Goal: Information Seeking & Learning: Find specific fact

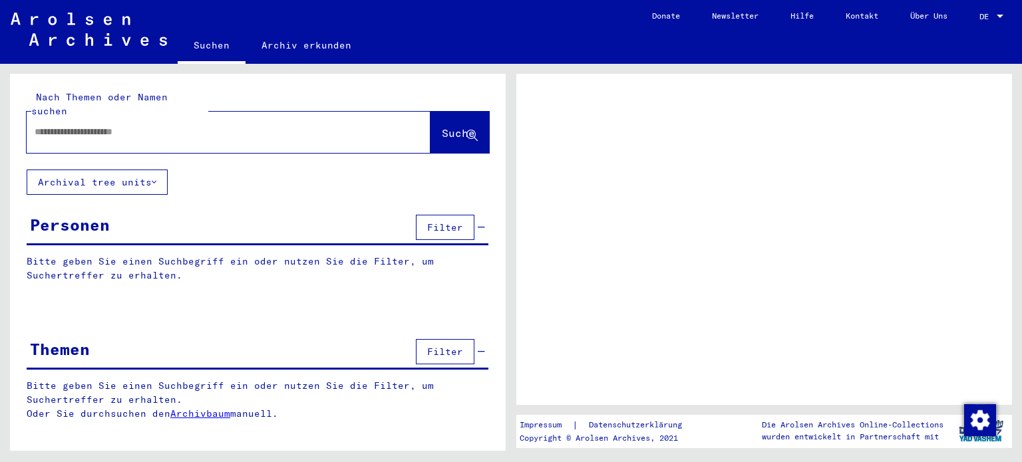
click at [133, 125] on input "text" at bounding box center [217, 132] width 364 height 14
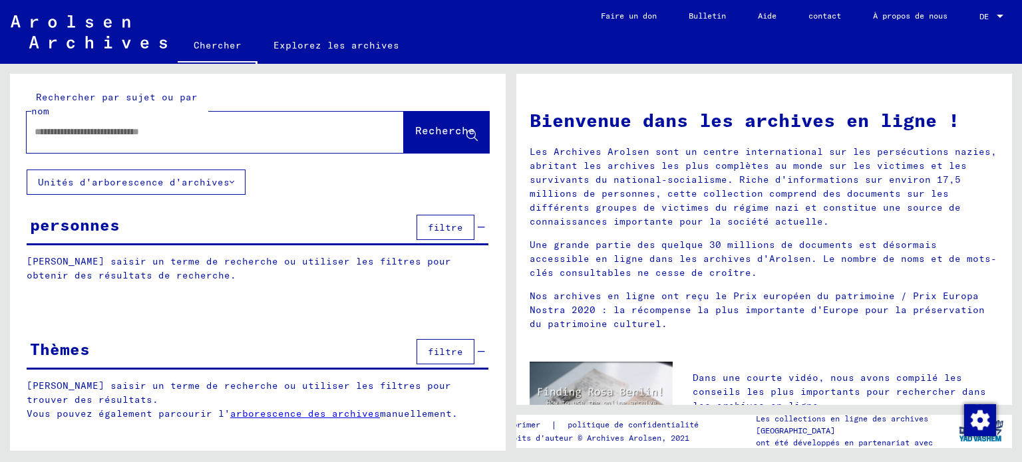
click at [122, 133] on input "text" at bounding box center [199, 132] width 329 height 14
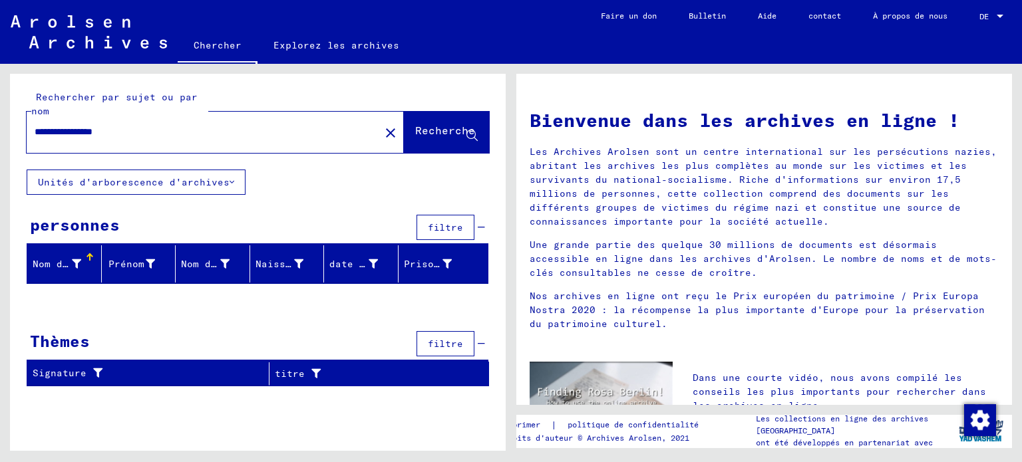
click at [96, 128] on input "**********" at bounding box center [199, 132] width 329 height 14
click at [146, 128] on input "**********" at bounding box center [199, 132] width 329 height 14
type input "*"
type input "**********"
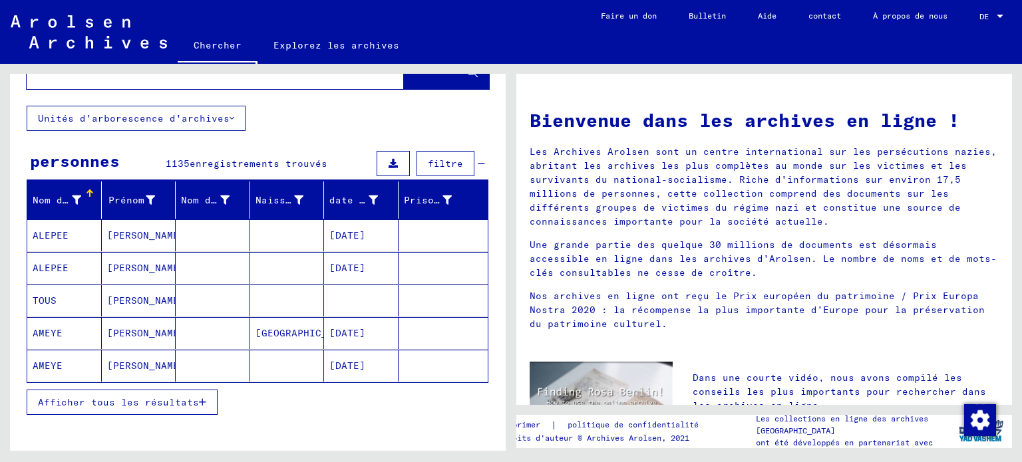
scroll to position [75, 0]
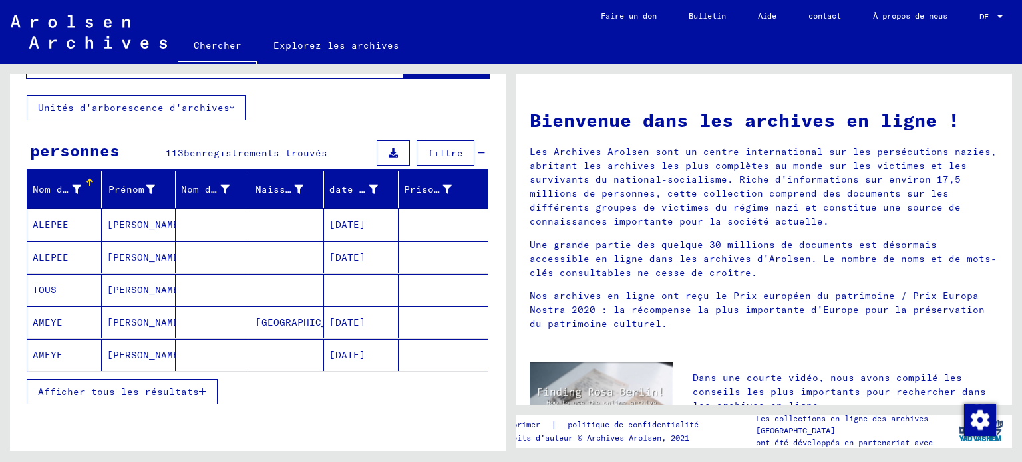
click at [199, 389] on icon "button" at bounding box center [202, 391] width 7 height 9
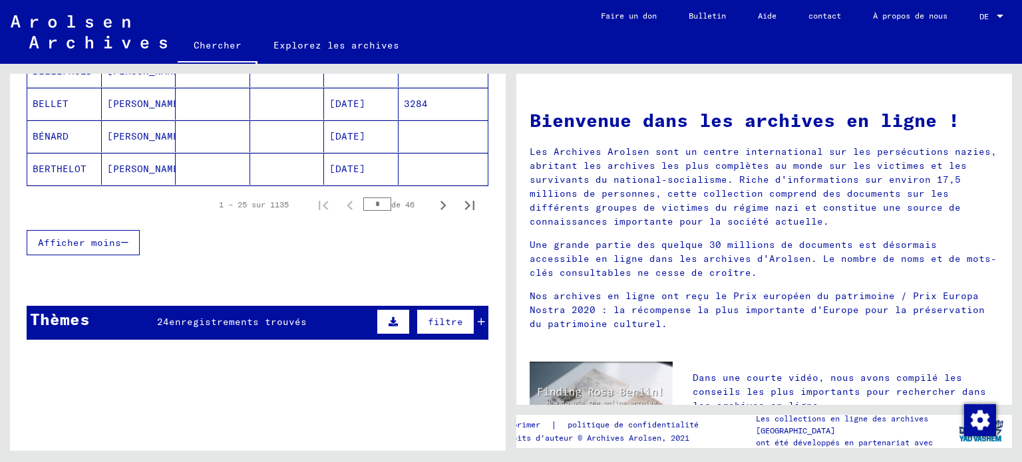
scroll to position [915, 0]
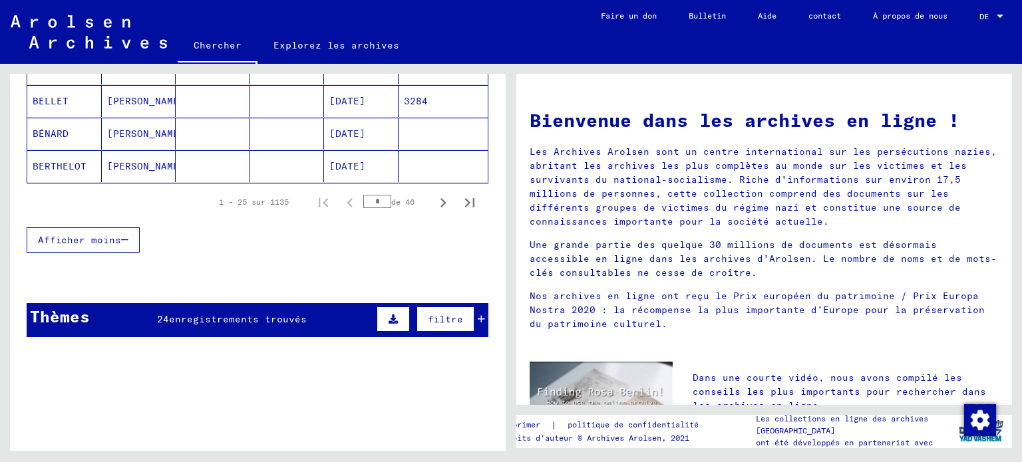
click at [374, 195] on input "*" at bounding box center [377, 201] width 28 height 13
type input "*"
click at [434, 197] on icon "Page suivante" at bounding box center [443, 203] width 19 height 19
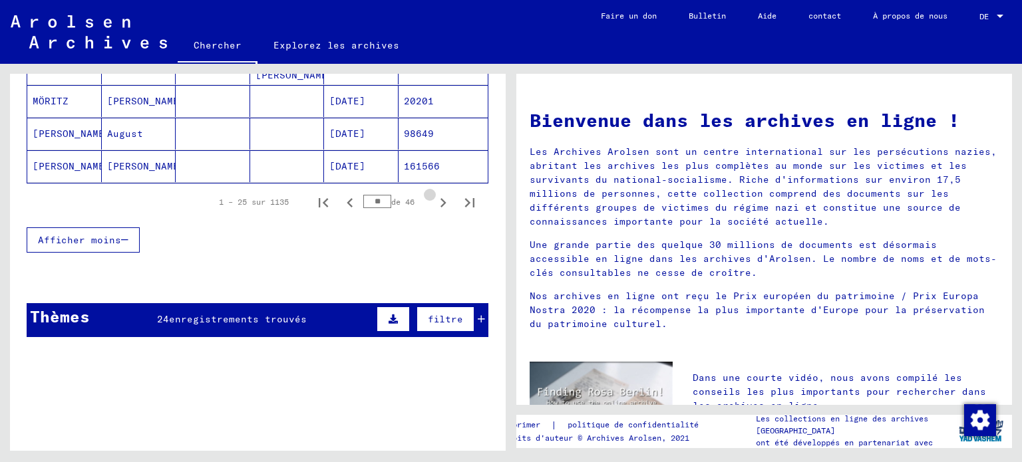
click at [434, 197] on icon "Page suivante" at bounding box center [443, 203] width 19 height 19
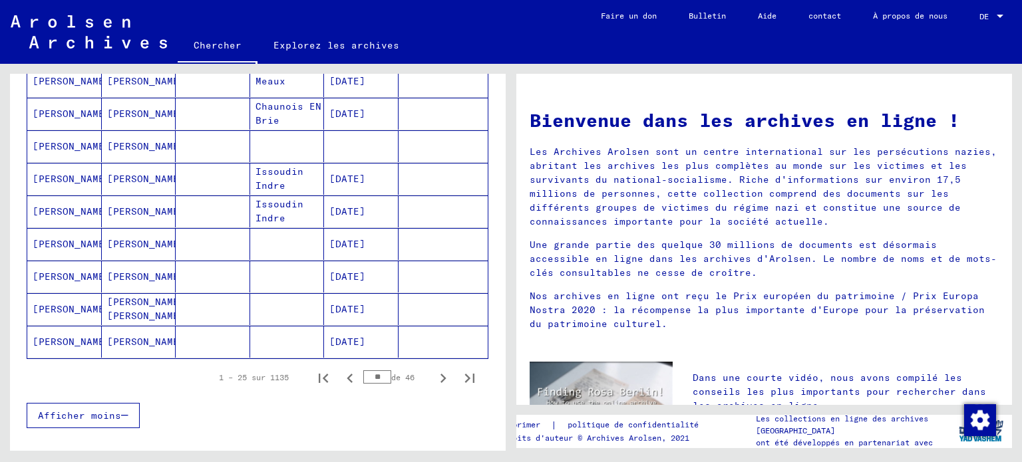
scroll to position [776, 0]
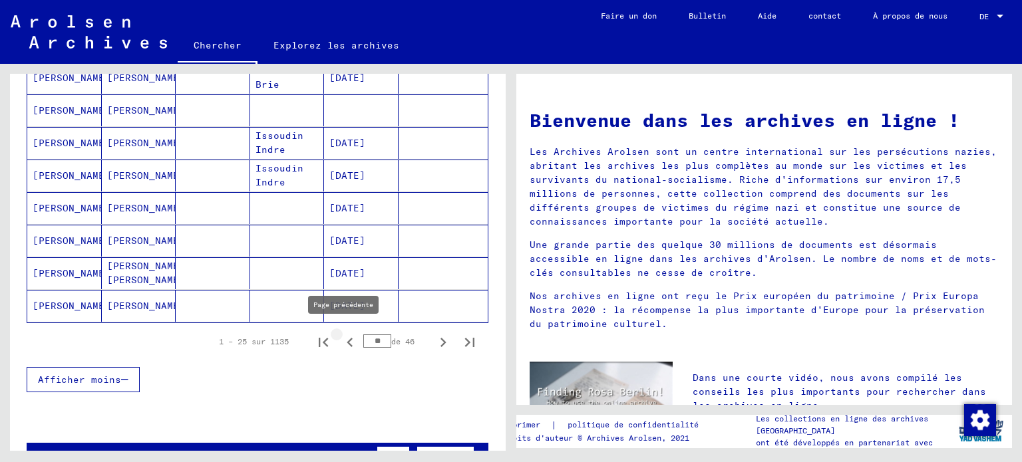
click at [347, 339] on icon "Page précédente" at bounding box center [350, 342] width 6 height 9
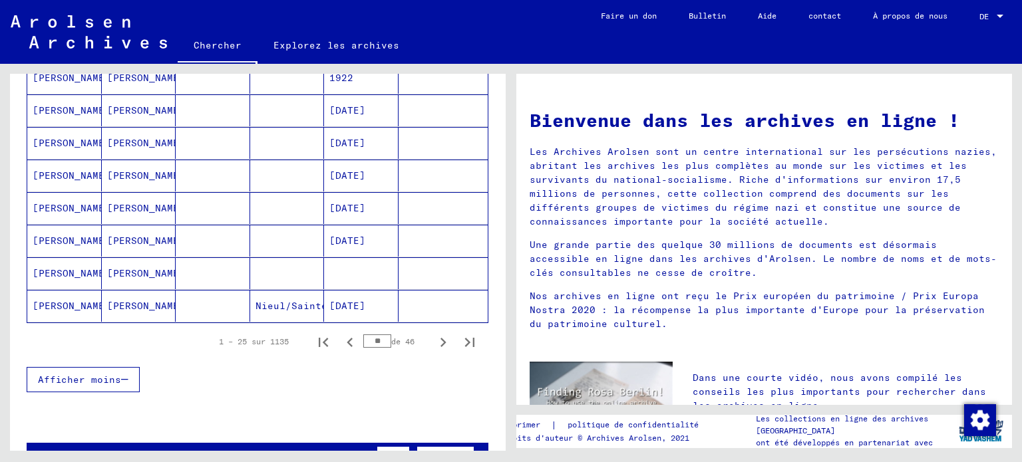
click at [237, 295] on mat-cell at bounding box center [213, 306] width 75 height 32
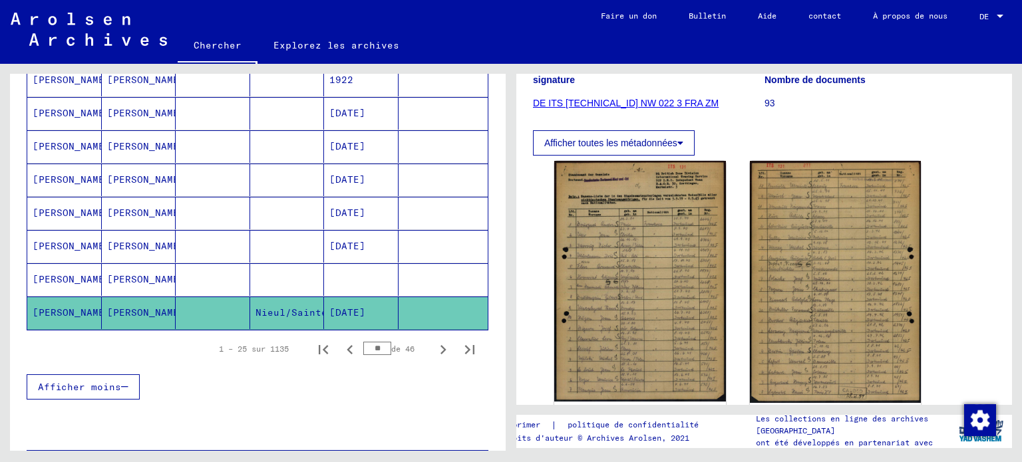
scroll to position [212, 0]
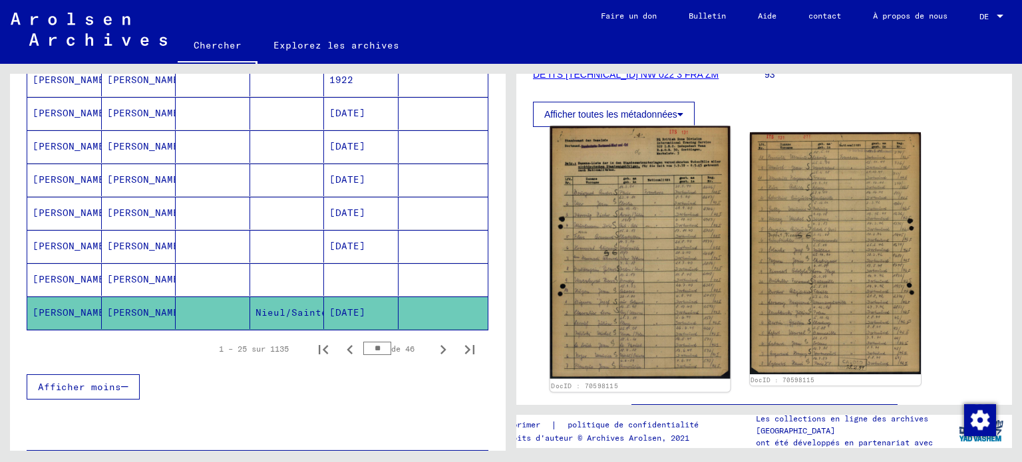
click at [626, 259] on img at bounding box center [640, 252] width 180 height 253
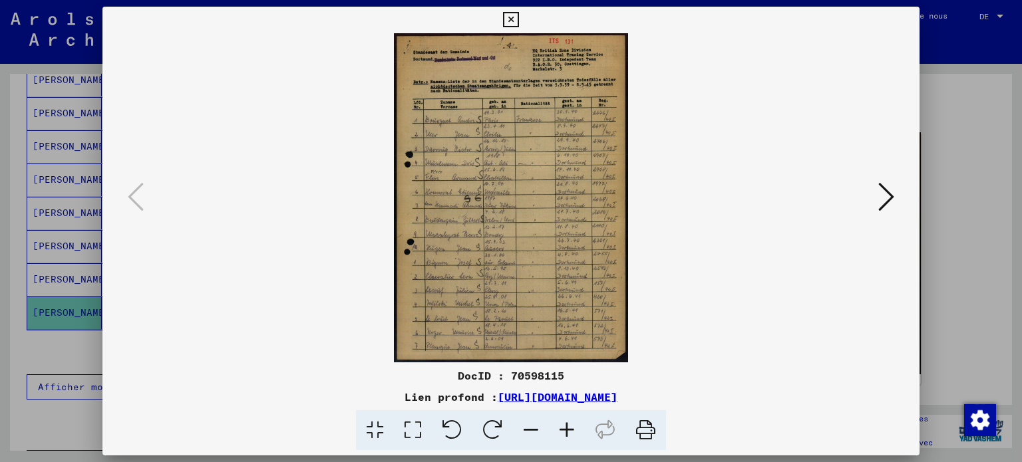
click at [510, 19] on icon at bounding box center [510, 20] width 15 height 16
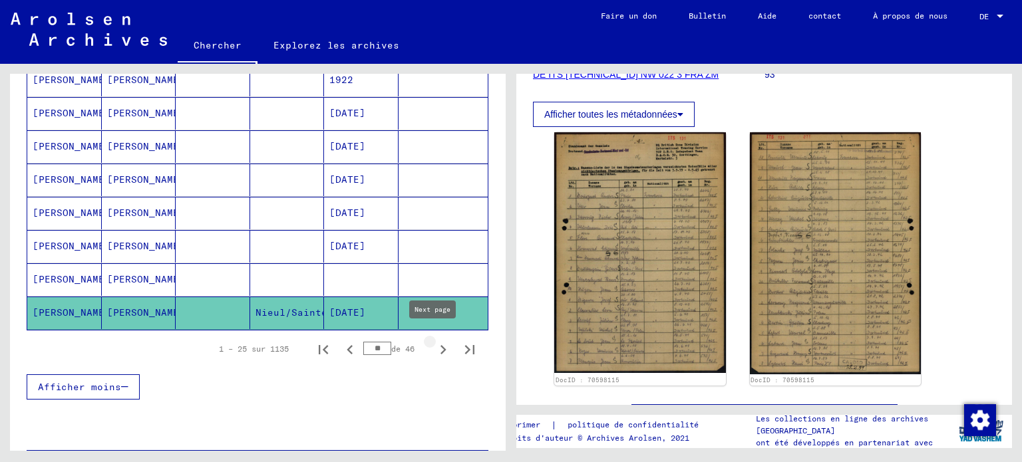
click at [434, 343] on icon "Page suivante" at bounding box center [443, 350] width 19 height 19
type input "**"
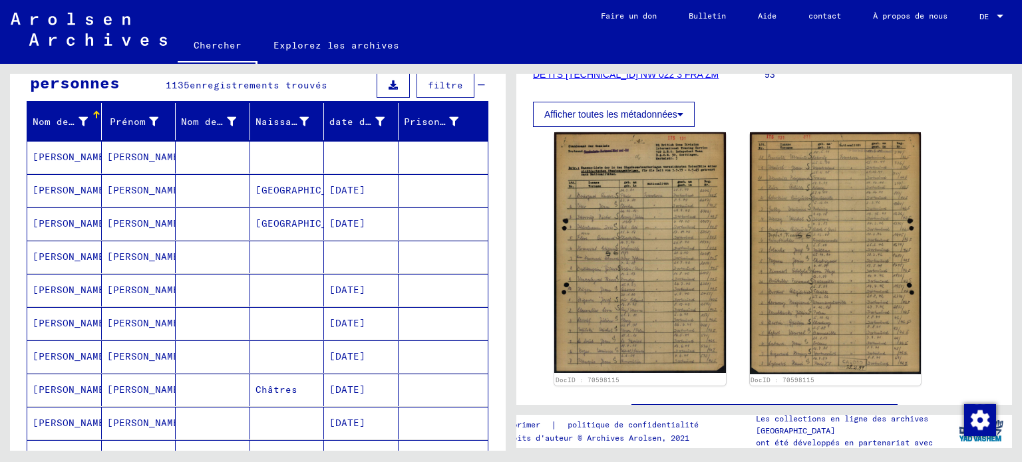
scroll to position [133, 0]
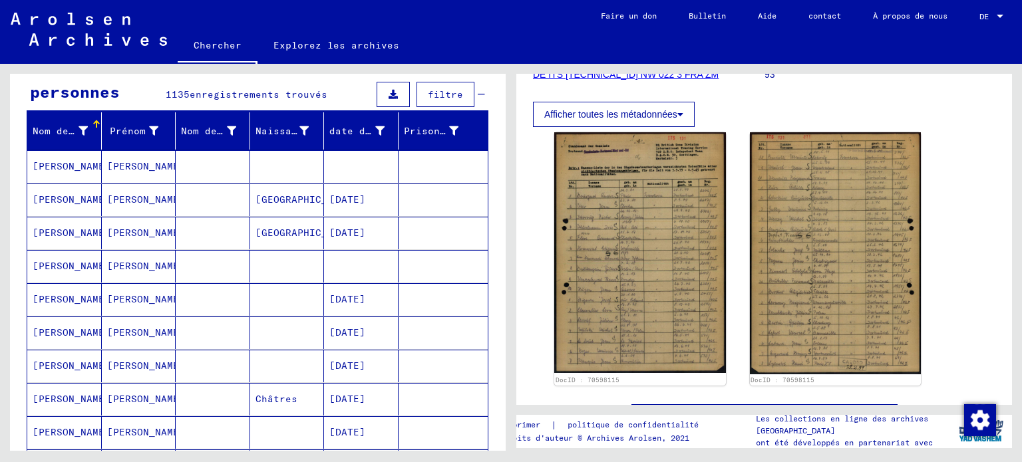
click at [348, 273] on mat-cell at bounding box center [361, 266] width 75 height 33
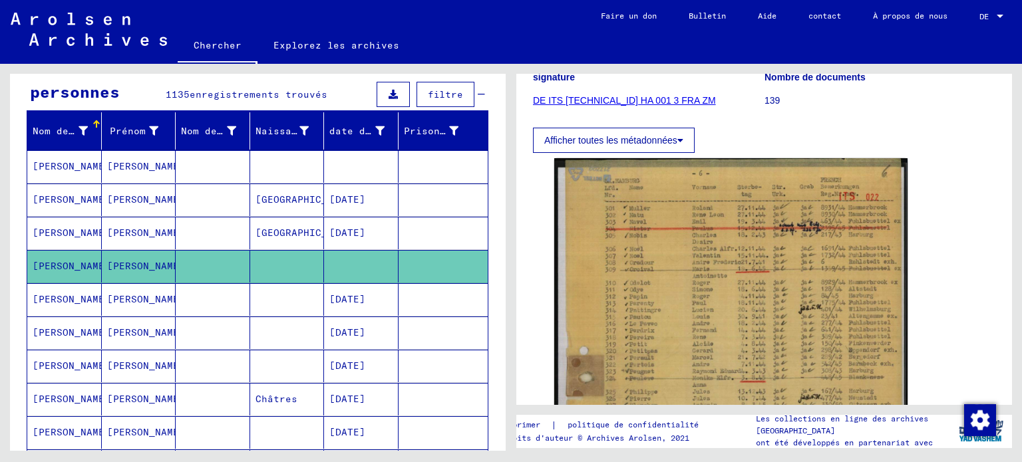
scroll to position [188, 0]
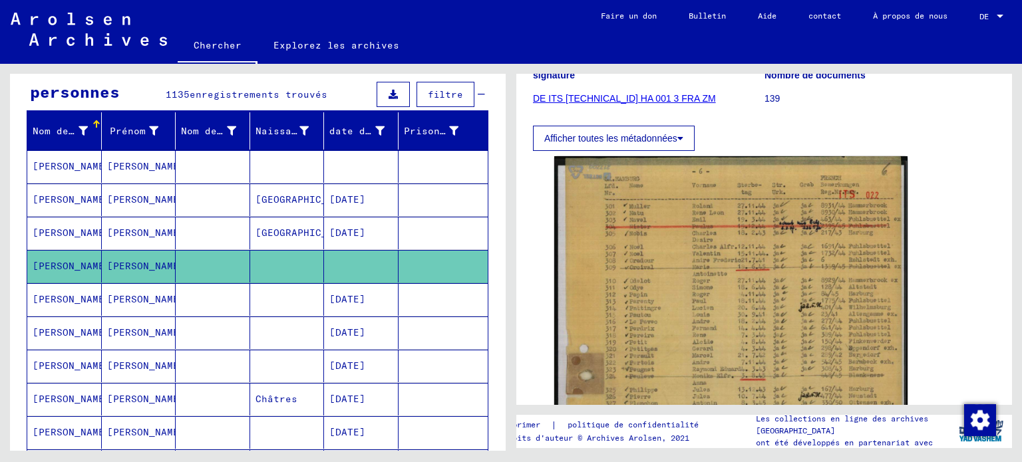
click at [281, 162] on mat-cell at bounding box center [287, 166] width 75 height 33
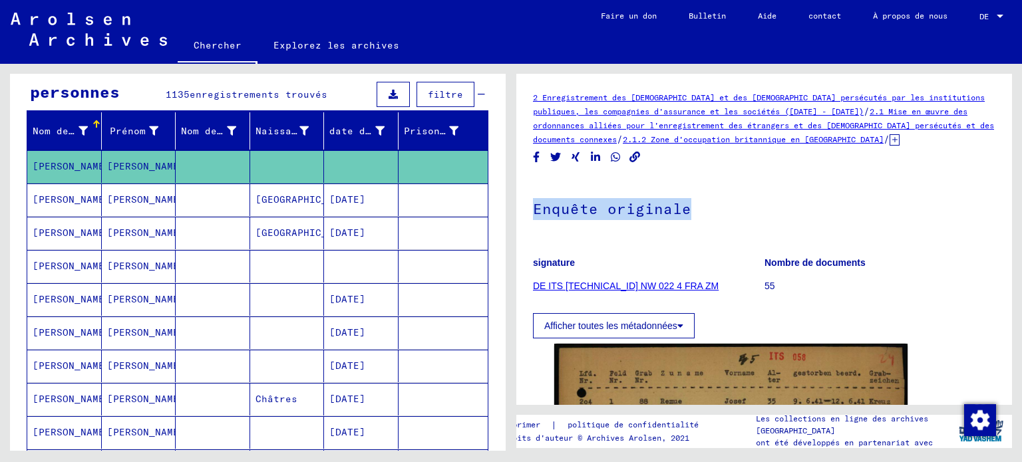
drag, startPoint x: 1013, startPoint y: 151, endPoint x: 1013, endPoint y: 207, distance: 55.9
click at [1013, 207] on div "2 Enregistrement des étrangers et des [DEMOGRAPHIC_DATA] persécutés par les ins…" at bounding box center [767, 257] width 511 height 387
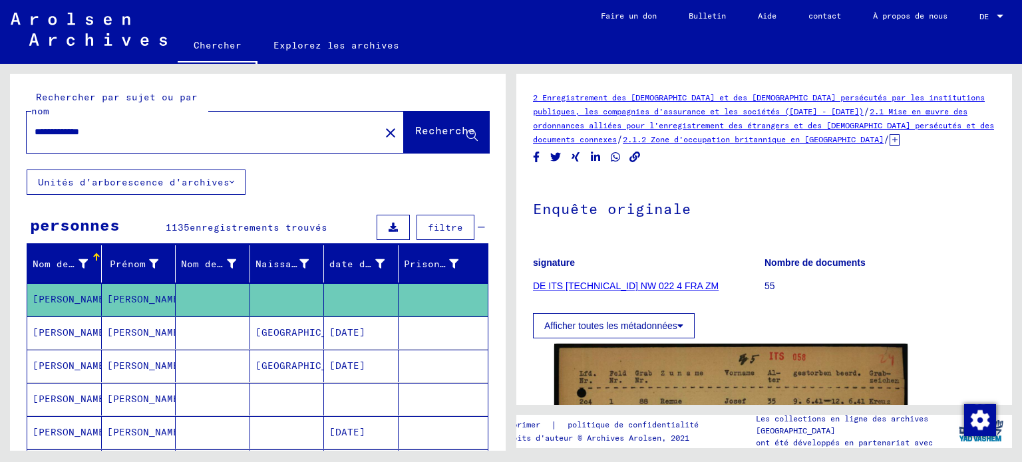
drag, startPoint x: 124, startPoint y: 129, endPoint x: 0, endPoint y: 128, distance: 124.4
click at [0, 128] on div "**********" at bounding box center [255, 257] width 511 height 387
type input "**********"
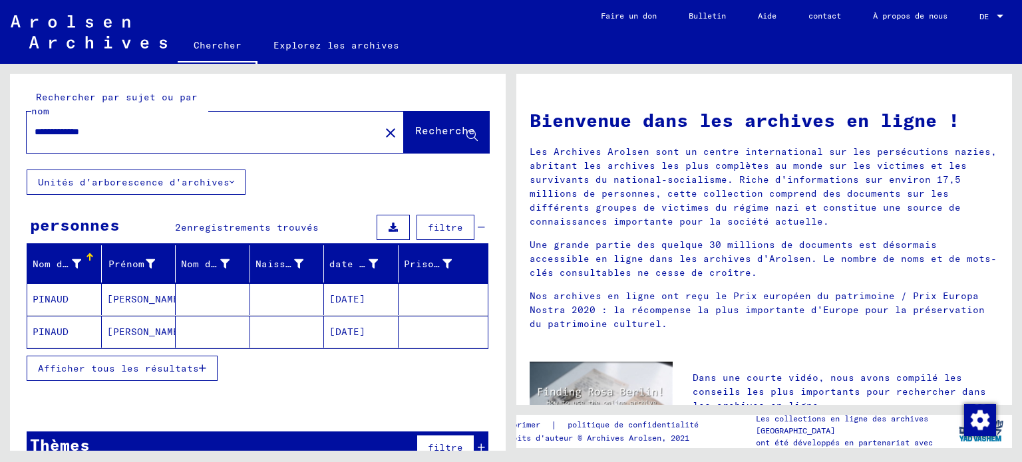
click at [192, 371] on font "Afficher tous les résultats" at bounding box center [118, 369] width 161 height 12
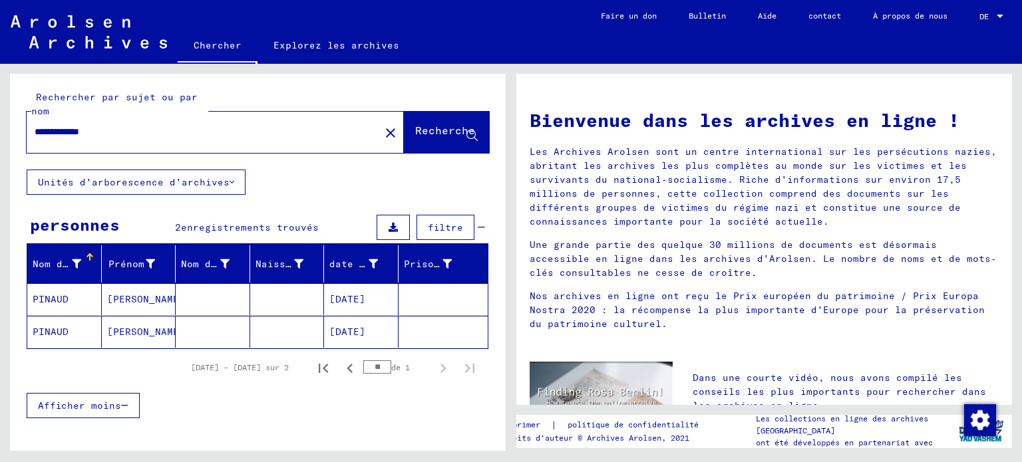
click at [186, 301] on mat-cell at bounding box center [213, 299] width 75 height 32
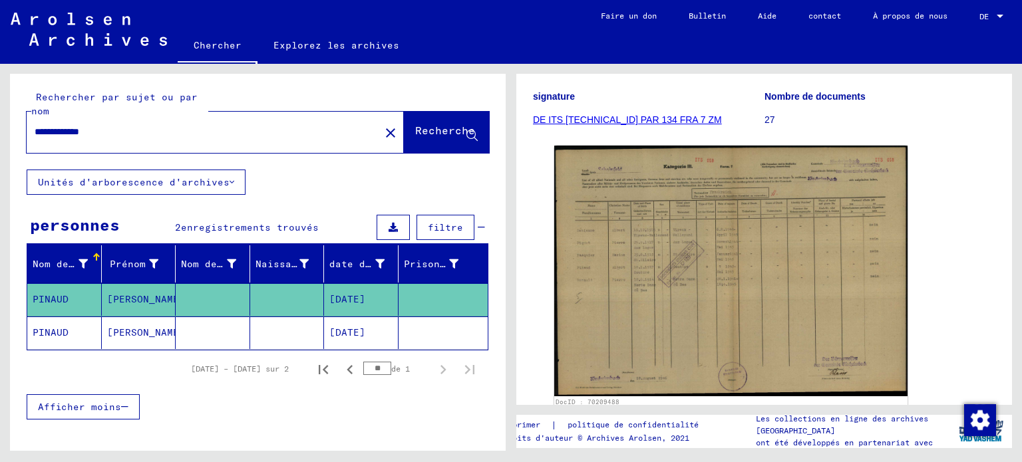
scroll to position [178, 0]
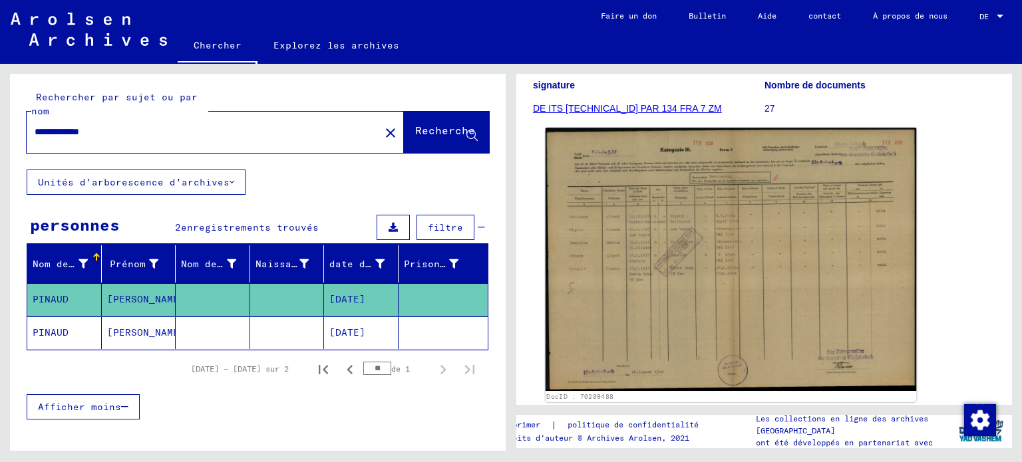
click at [687, 250] on img at bounding box center [731, 259] width 371 height 263
